Goal: Information Seeking & Learning: Learn about a topic

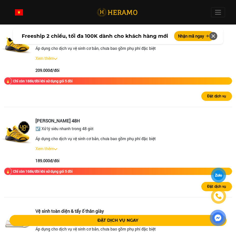
scroll to position [1200, 0]
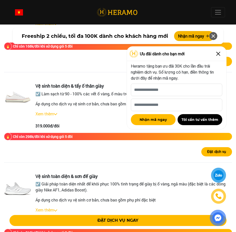
click at [219, 54] on img at bounding box center [219, 54] width 8 height 8
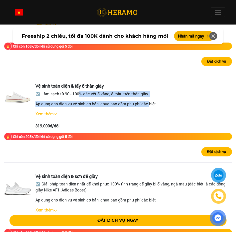
drag, startPoint x: 77, startPoint y: 94, endPoint x: 150, endPoint y: 98, distance: 73.1
click at [150, 98] on div "Vệ sinh toàn diện & tẩy ố thân giày ☑️ Làm sạch từ 90 - 100% các vết ố vàng, ố …" at bounding box center [134, 106] width 197 height 46
click at [102, 94] on p "☑️ Làm sạch từ 90 - 100% các vết ố vàng, ố màu trên thân giày." at bounding box center [134, 94] width 197 height 6
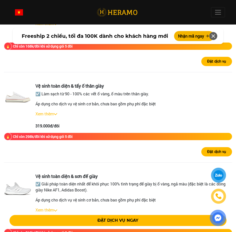
drag, startPoint x: 104, startPoint y: 94, endPoint x: 150, endPoint y: 95, distance: 45.8
click at [150, 95] on p "☑️ Làm sạch từ 90 - 100% các vết ố vàng, ố màu trên thân giày." at bounding box center [134, 94] width 197 height 6
drag, startPoint x: 90, startPoint y: 107, endPoint x: 151, endPoint y: 104, distance: 60.8
click at [151, 104] on p "Áp dụng cho dịch vụ vệ sinh cơ bản, chưa bao gồm phụ phí đặc biệt" at bounding box center [134, 104] width 197 height 6
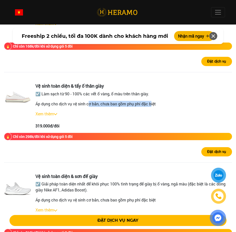
click at [151, 104] on p "Áp dụng cho dịch vụ vệ sinh cơ bản, chưa bao gồm phụ phí đặc biệt" at bounding box center [134, 104] width 197 height 6
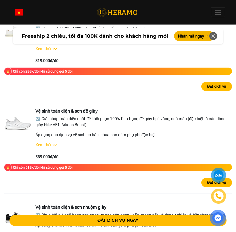
scroll to position [1300, 0]
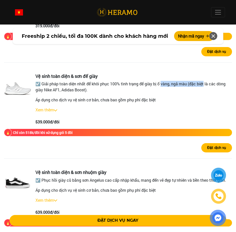
drag, startPoint x: 171, startPoint y: 84, endPoint x: 206, endPoint y: 85, distance: 35.3
click at [206, 85] on p "☑️ Giải pháp toàn diện nhất để khôi phục 100% tình trạng đế giày bị ố vàng, ngả…" at bounding box center [134, 87] width 197 height 12
click at [211, 85] on p "☑️ Giải pháp toàn diện nhất để khôi phục 100% tình trạng đế giày bị ố vàng, ngả…" at bounding box center [134, 87] width 197 height 12
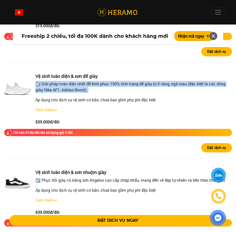
click at [211, 85] on p "☑️ Giải pháp toàn diện nhất để khôi phục 100% tình trạng đế giày bị ố vàng, ngả…" at bounding box center [134, 87] width 197 height 12
click at [80, 89] on p "☑️ Giải pháp toàn diện nhất để khôi phục 100% tình trạng đế giày bị ố vàng, ngả…" at bounding box center [134, 87] width 197 height 12
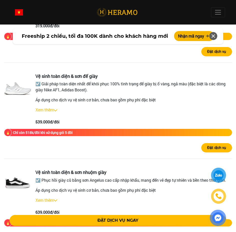
click at [66, 90] on p "☑️ Giải pháp toàn diện nhất để khôi phục 100% tình trạng đế giày bị ố vàng, ngả…" at bounding box center [134, 87] width 197 height 12
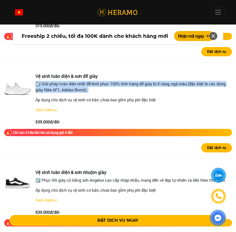
click at [66, 90] on p "☑️ Giải pháp toàn diện nhất để khôi phục 100% tình trạng đế giày bị ố vàng, ngả…" at bounding box center [134, 87] width 197 height 12
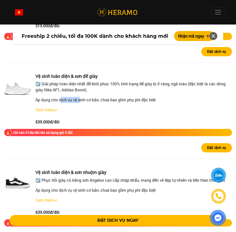
drag, startPoint x: 61, startPoint y: 101, endPoint x: 104, endPoint y: 102, distance: 42.3
click at [93, 101] on p "Áp dụng cho dịch vụ vệ sinh cơ bản, chưa bao gồm phụ phí đặc biệt" at bounding box center [134, 100] width 197 height 6
click at [57, 113] on div "Vệ sinh toàn diện & sơn đế giày ☑️ Giải pháp toàn diện nhất để khôi phục 100% t…" at bounding box center [134, 100] width 197 height 52
click at [56, 111] on div "Xem thêm" at bounding box center [134, 110] width 197 height 6
click at [52, 110] on link "Xem thêm" at bounding box center [45, 109] width 18 height 5
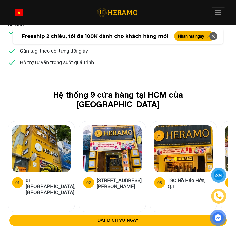
scroll to position [2700, 0]
